Goal: Task Accomplishment & Management: Manage account settings

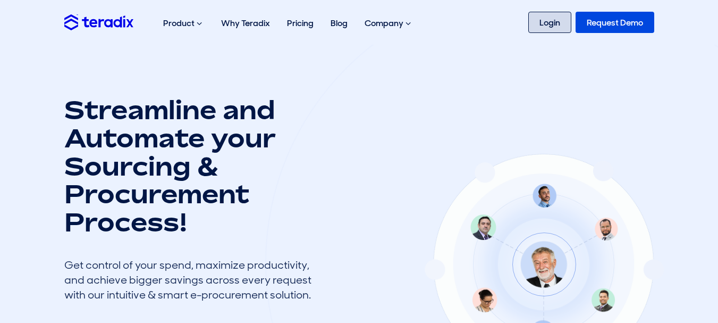
click at [544, 20] on link "Login" at bounding box center [550, 22] width 43 height 21
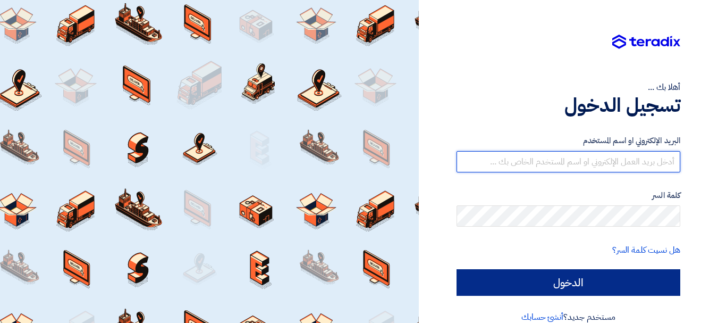
type input "[EMAIL_ADDRESS][DOMAIN_NAME]"
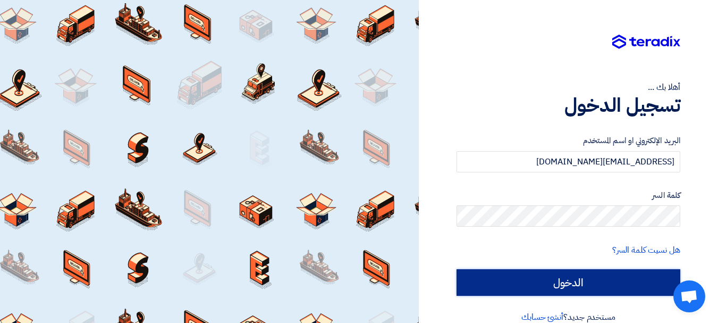
click at [479, 280] on input "الدخول" at bounding box center [569, 282] width 224 height 27
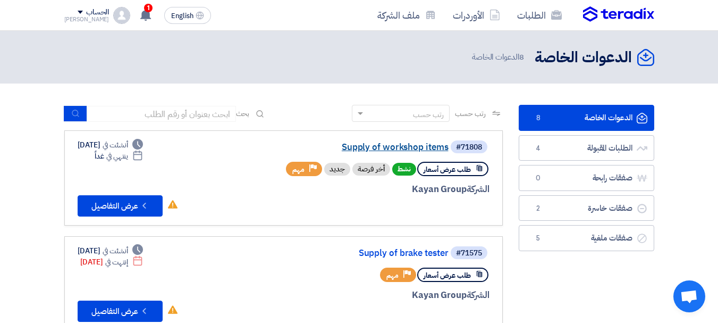
click at [378, 145] on link "Supply of workshop items" at bounding box center [342, 148] width 213 height 10
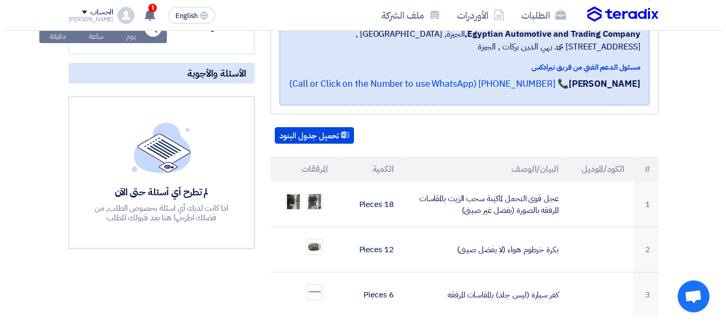
scroll to position [206, 0]
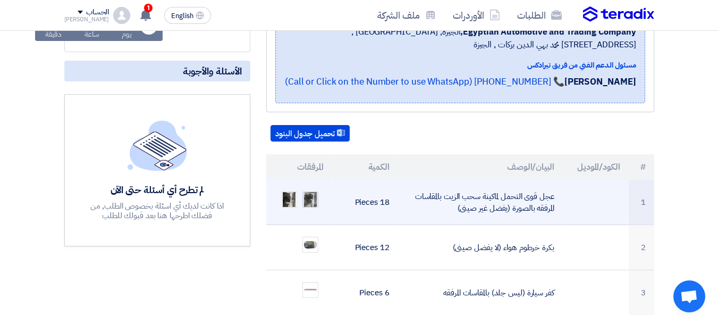
click at [304, 200] on img at bounding box center [310, 199] width 15 height 25
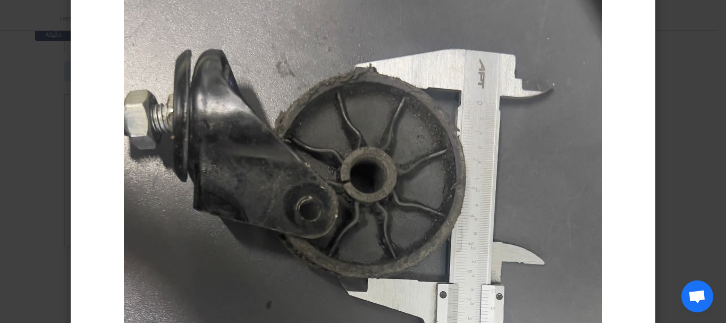
scroll to position [155, 0]
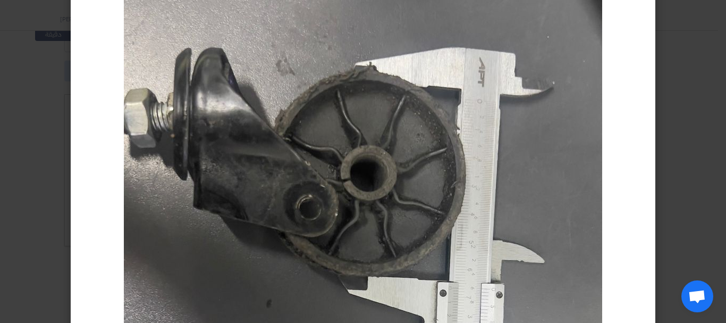
click at [36, 166] on modal-container at bounding box center [363, 161] width 726 height 323
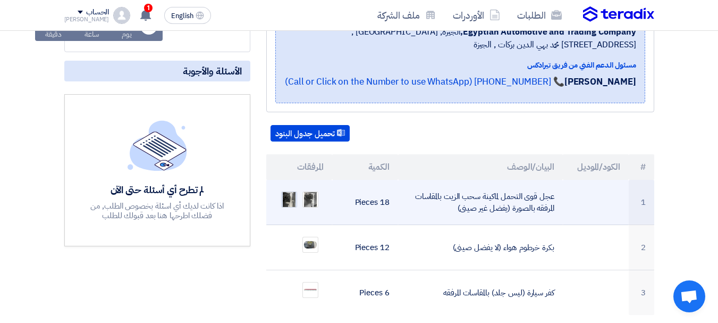
click at [292, 196] on img at bounding box center [289, 199] width 15 height 25
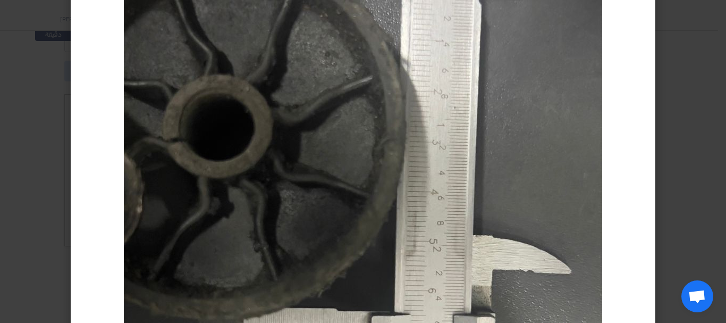
scroll to position [265, 0]
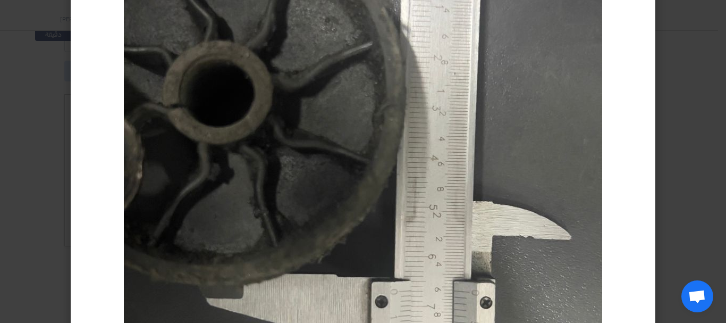
click at [28, 197] on modal-container at bounding box center [363, 161] width 726 height 323
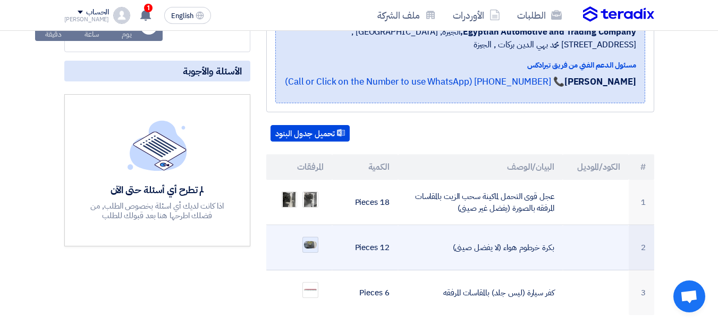
click at [308, 248] on img at bounding box center [310, 245] width 15 height 10
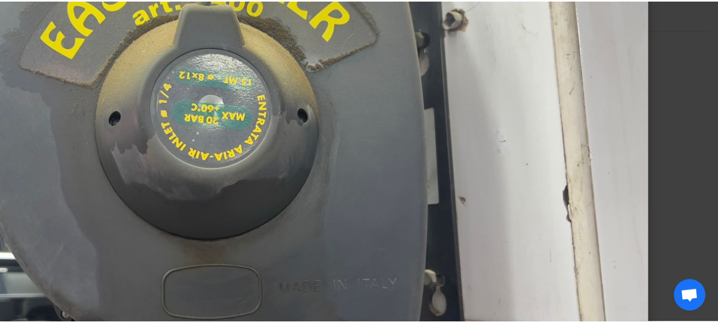
scroll to position [191, 0]
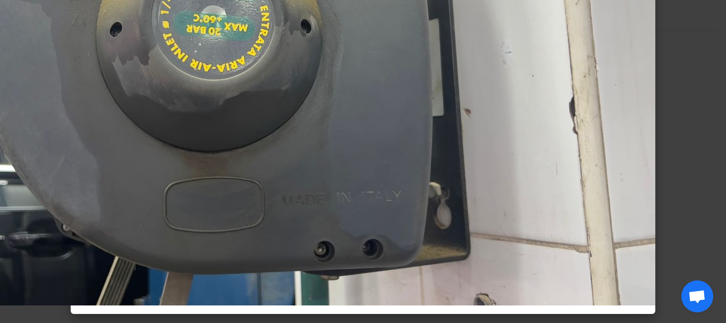
click at [40, 253] on img at bounding box center [230, 66] width 851 height 479
click at [718, 154] on modal-container at bounding box center [363, 161] width 726 height 323
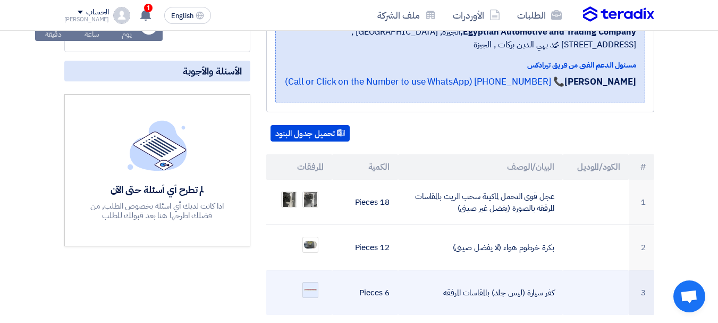
click at [315, 290] on img at bounding box center [310, 290] width 15 height 5
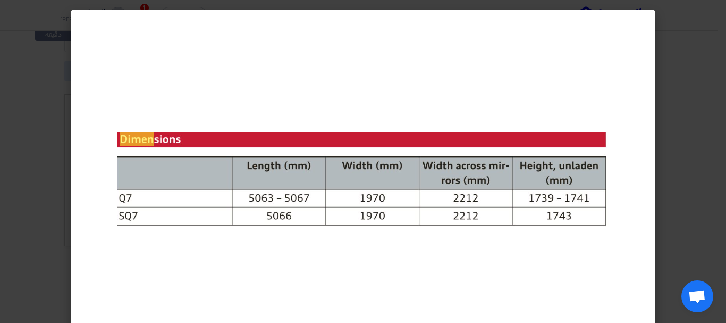
click at [686, 189] on modal-container at bounding box center [363, 161] width 726 height 323
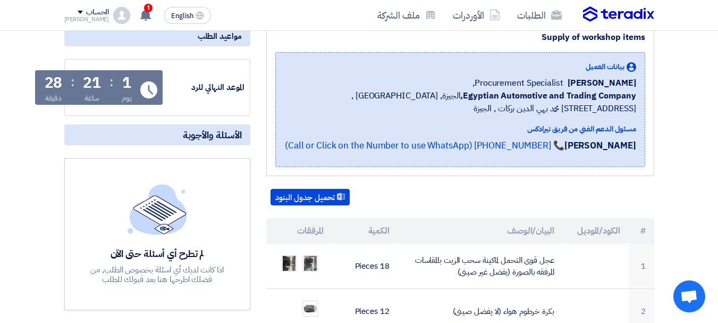
scroll to position [140, 0]
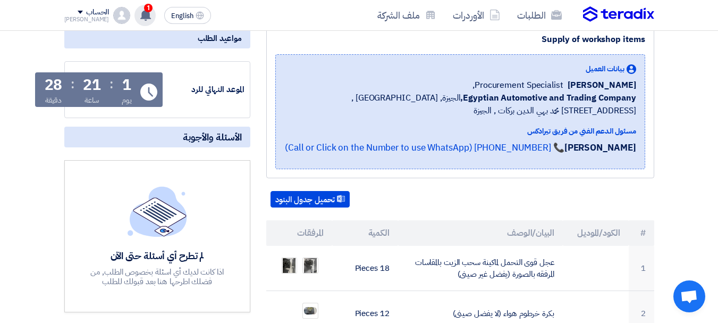
click at [135, 10] on div "1 تم نشر طلب عروض أسعار جديد - شاهد التفاصيل 53 minutes ago تعديل جديد خاص بطلب…" at bounding box center [145, 15] width 21 height 21
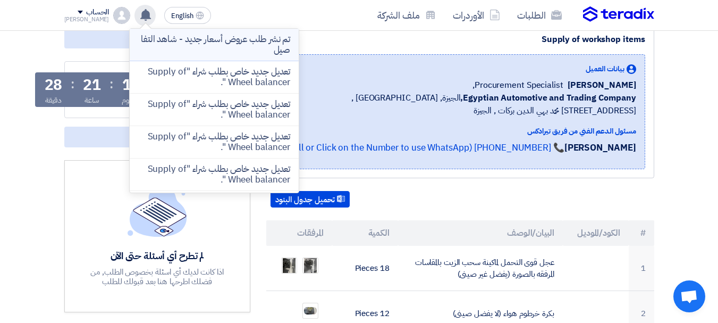
click at [192, 37] on p "تم نشر طلب عروض أسعار جديد - شاهد التفاصيل" at bounding box center [214, 44] width 152 height 21
